Goal: Find specific page/section: Find specific page/section

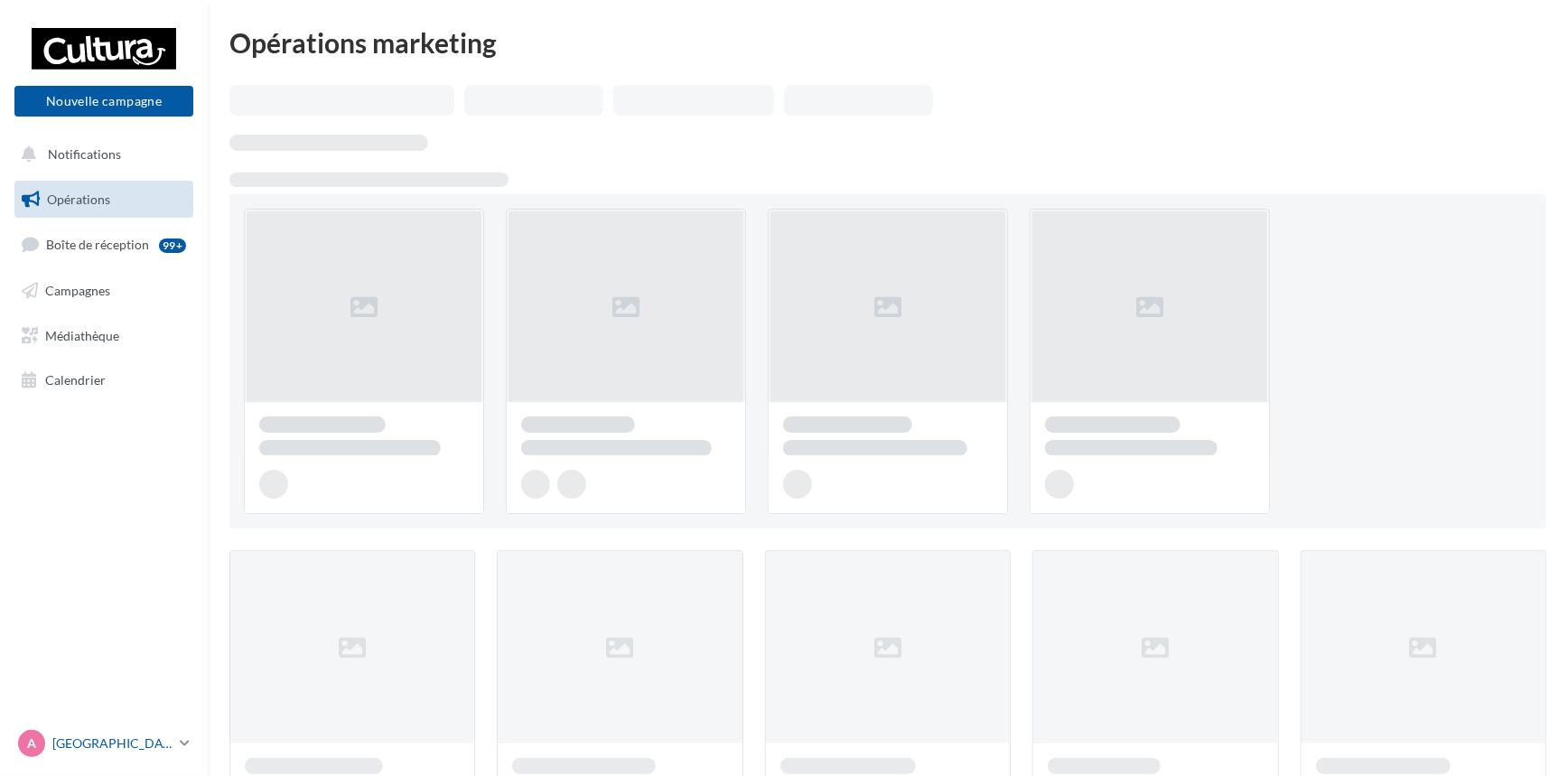
click at [186, 745] on icon at bounding box center [185, 742] width 10 height 15
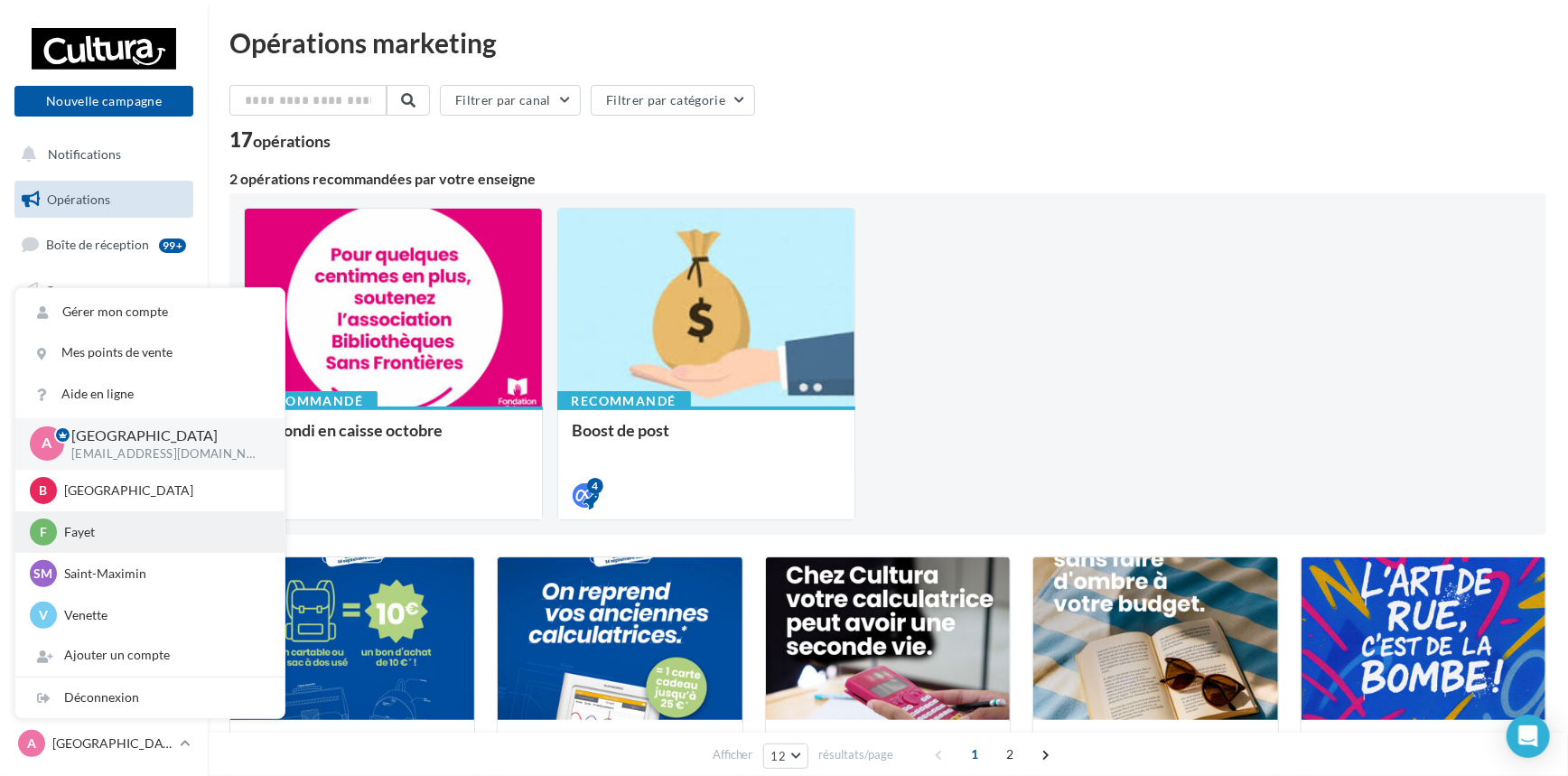
click at [132, 529] on p "Fayet" at bounding box center [164, 532] width 198 height 18
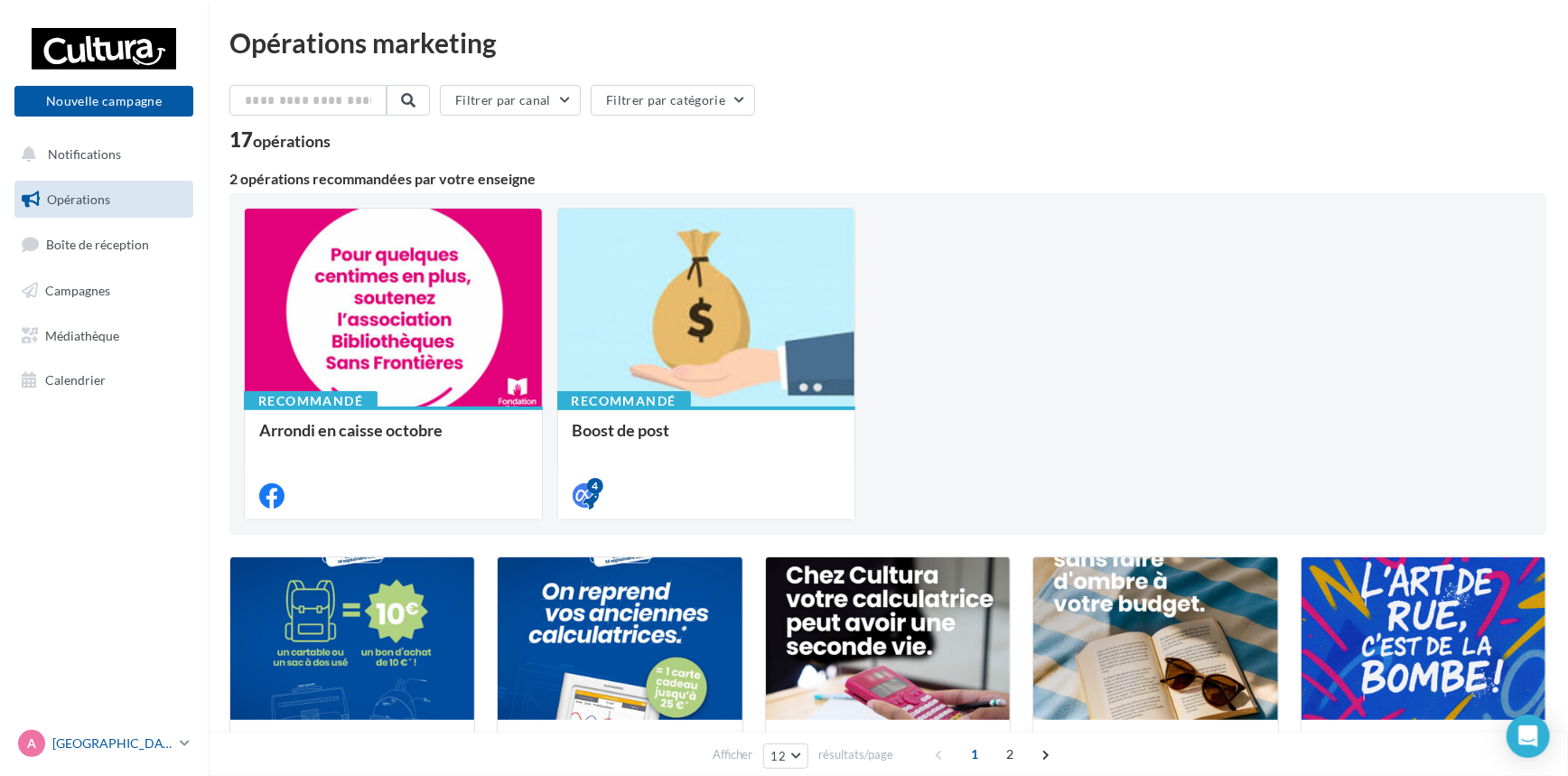
click at [187, 743] on icon at bounding box center [185, 742] width 10 height 15
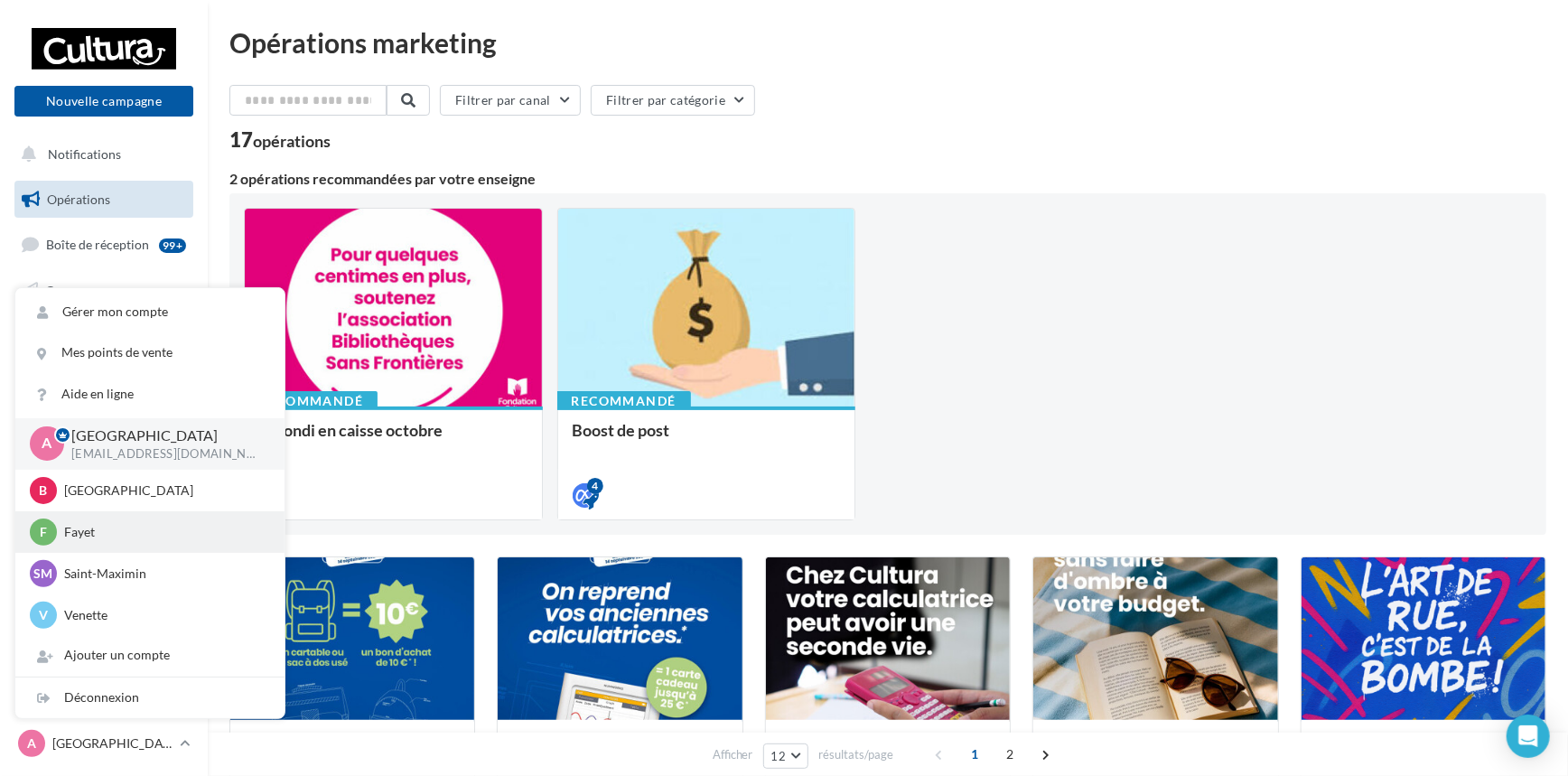
click at [117, 528] on p "Fayet" at bounding box center [164, 532] width 198 height 18
